Goal: Task Accomplishment & Management: Use online tool/utility

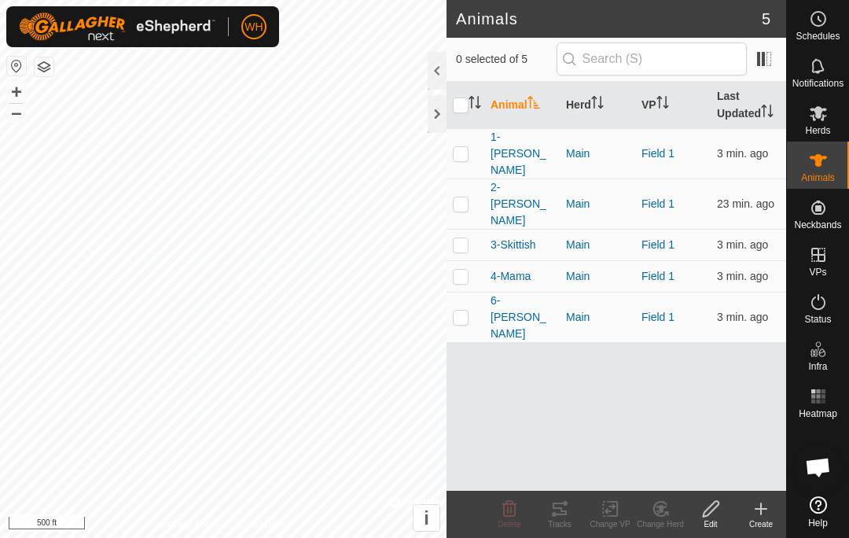
click at [458, 147] on p-checkbox at bounding box center [461, 153] width 16 height 13
checkbox input "true"
click at [470, 178] on td at bounding box center [466, 203] width 38 height 50
checkbox input "true"
click at [462, 238] on p-checkbox at bounding box center [461, 244] width 16 height 13
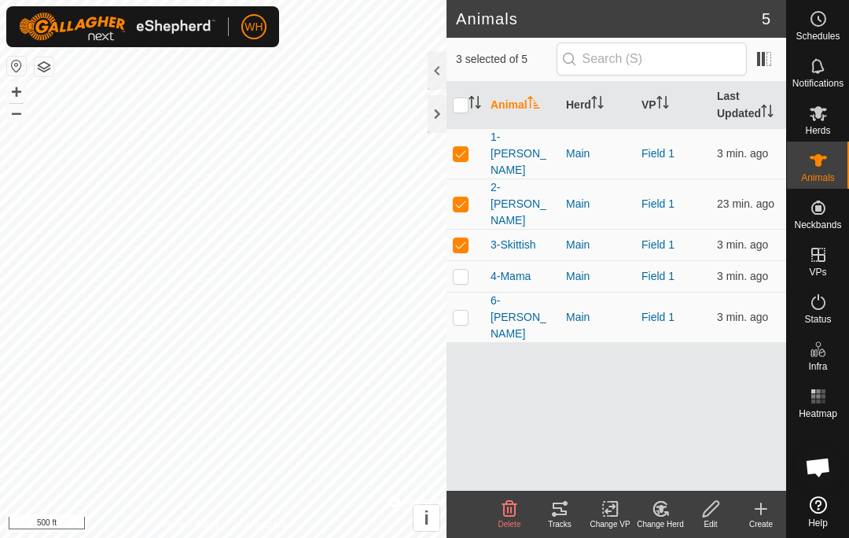
click at [464, 229] on td at bounding box center [466, 244] width 38 height 31
checkbox input "false"
click at [459, 270] on p-checkbox at bounding box center [461, 276] width 16 height 13
checkbox input "true"
click at [465, 238] on p-checkbox at bounding box center [461, 244] width 16 height 13
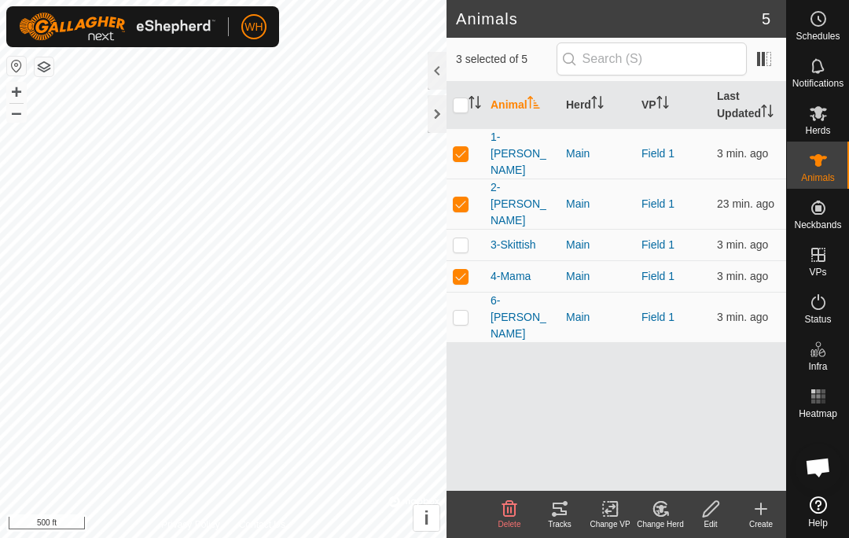
checkbox input "true"
click at [465, 311] on p-checkbox at bounding box center [461, 317] width 16 height 13
checkbox input "true"
click at [559, 523] on div "Tracks" at bounding box center [560, 524] width 50 height 12
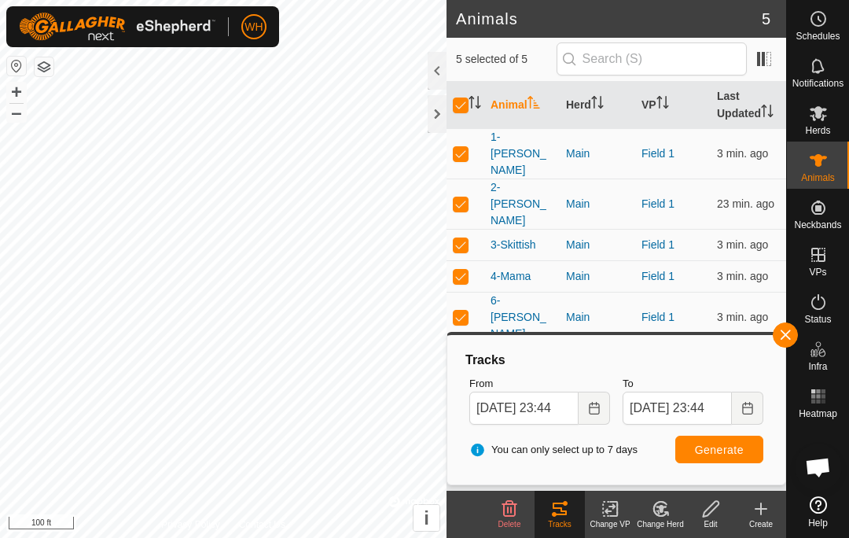
click at [462, 311] on p-checkbox at bounding box center [461, 317] width 16 height 13
checkbox input "false"
click at [465, 270] on p-checkbox at bounding box center [461, 276] width 16 height 13
checkbox input "false"
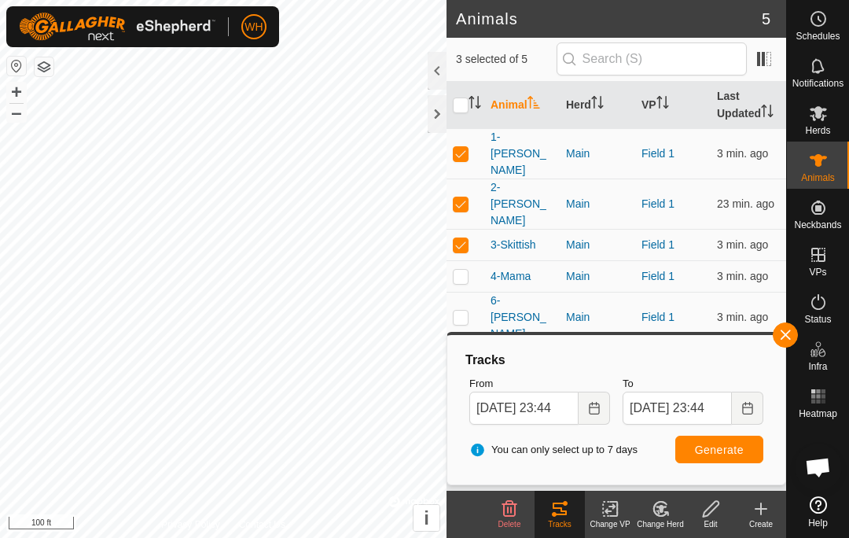
click at [465, 238] on p-checkbox at bounding box center [461, 244] width 16 height 13
click at [471, 229] on td at bounding box center [466, 244] width 38 height 31
checkbox input "false"
click at [458, 197] on p-checkbox at bounding box center [461, 203] width 16 height 13
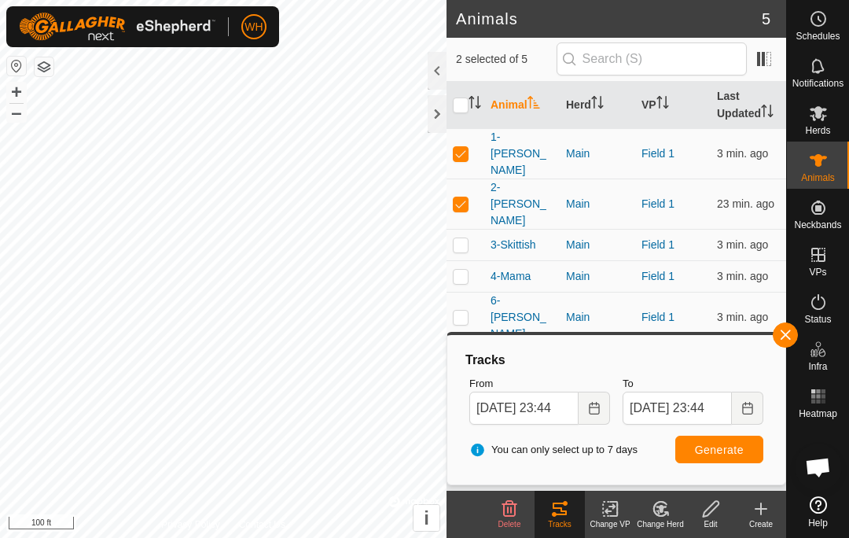
checkbox input "false"
click at [718, 461] on button "Generate" at bounding box center [719, 450] width 88 height 28
